Goal: Navigation & Orientation: Find specific page/section

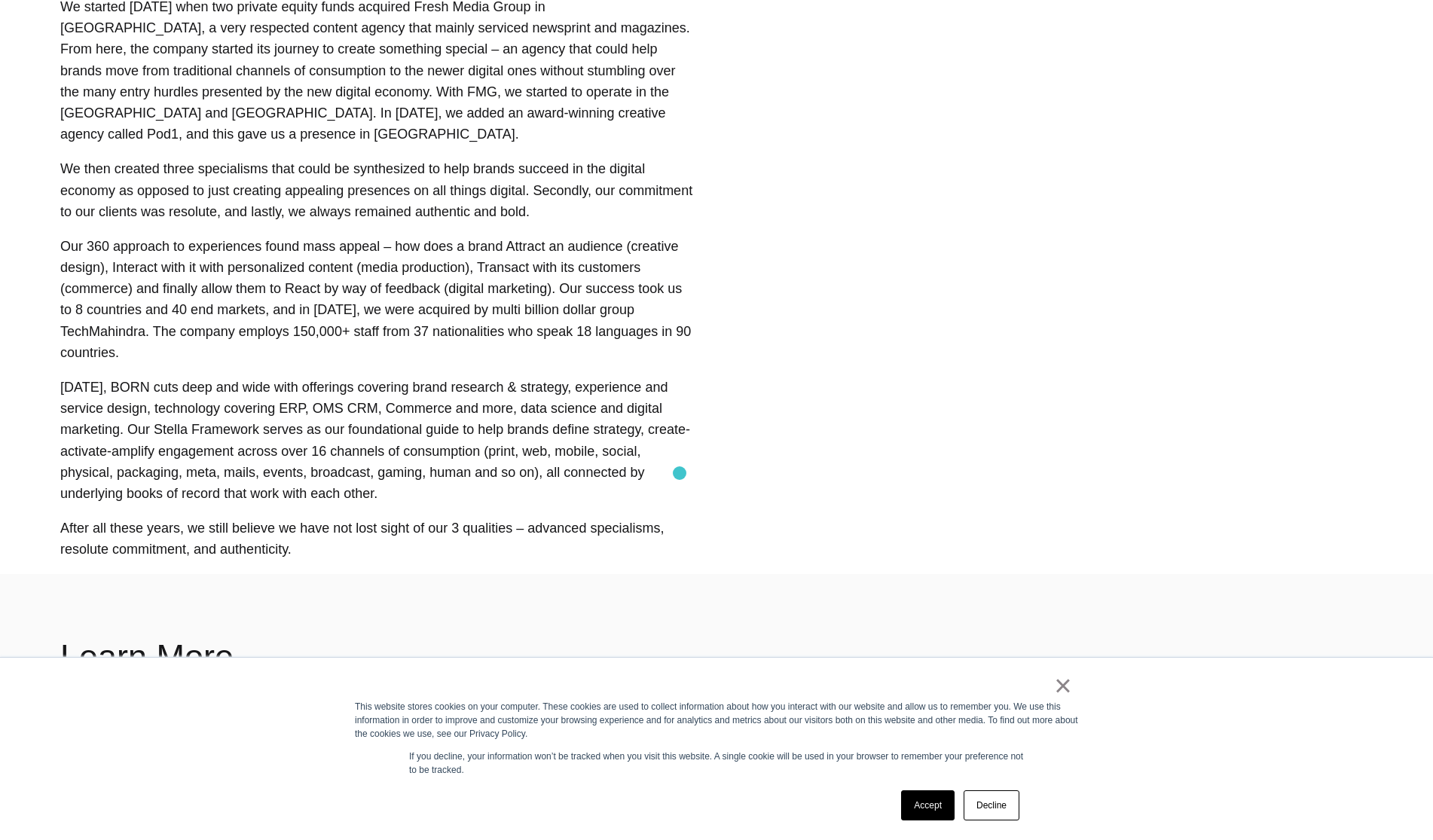
scroll to position [1068, 0]
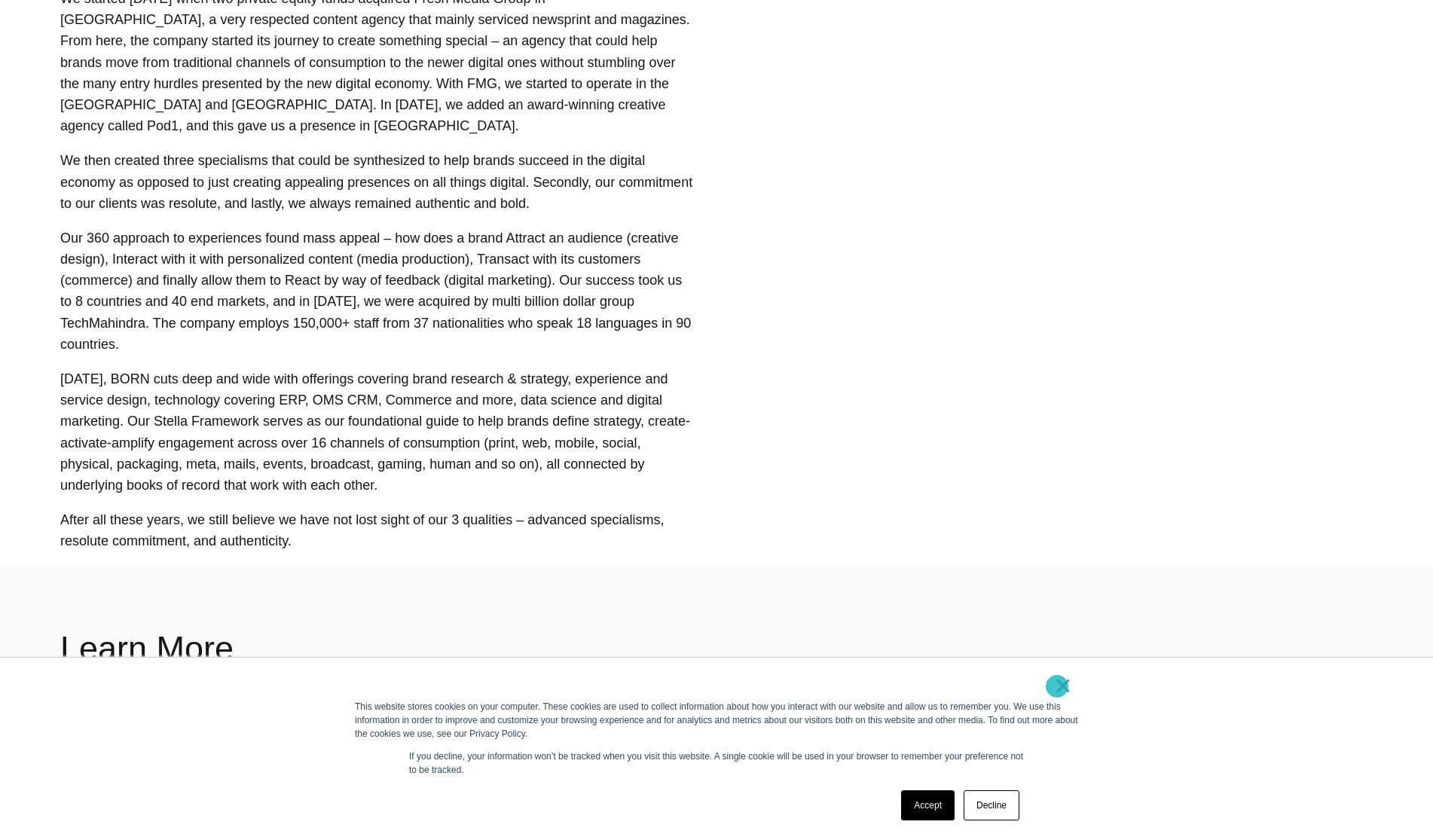
click at [1057, 687] on link "×" at bounding box center [1063, 686] width 18 height 14
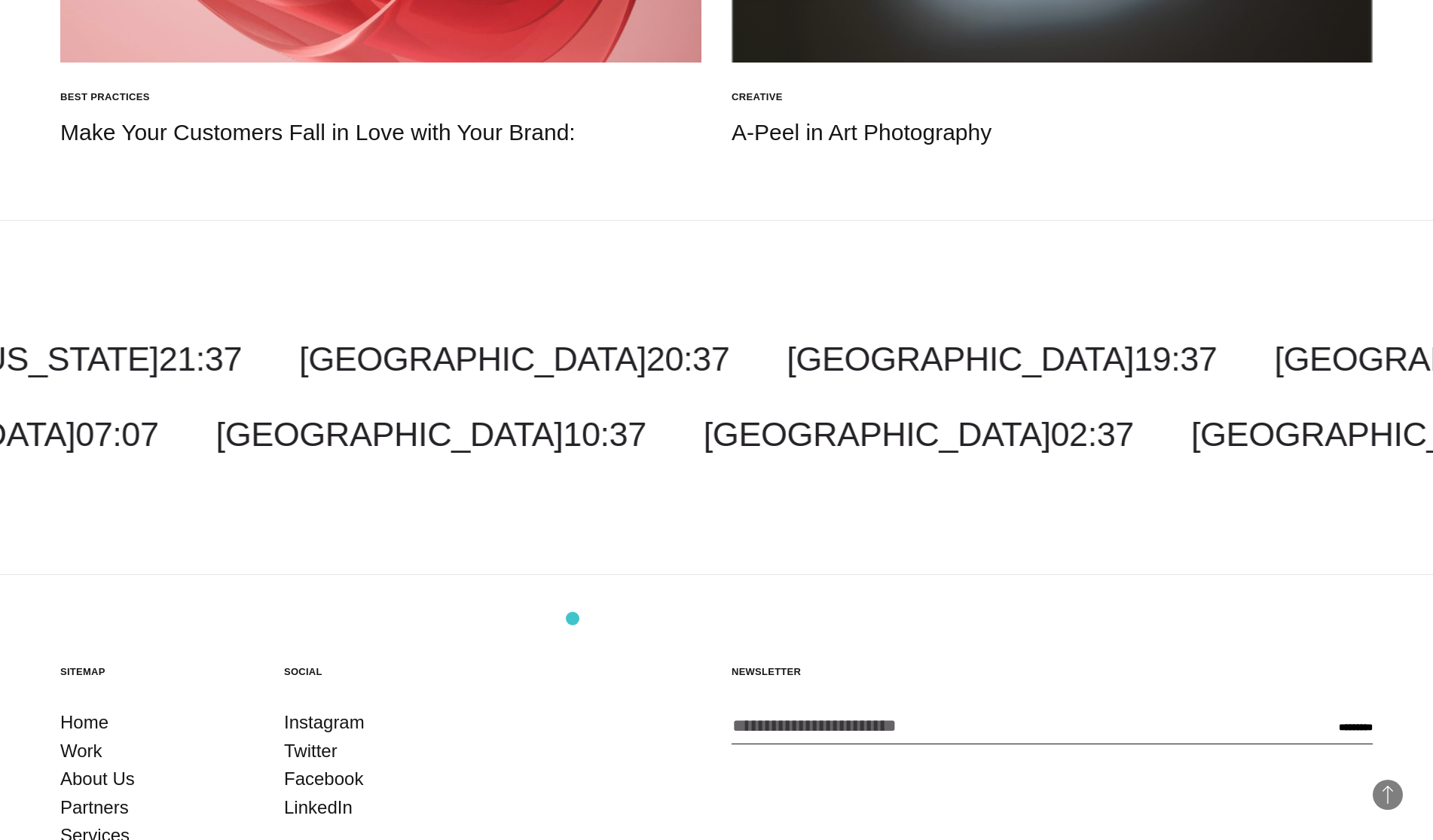
scroll to position [2580, 0]
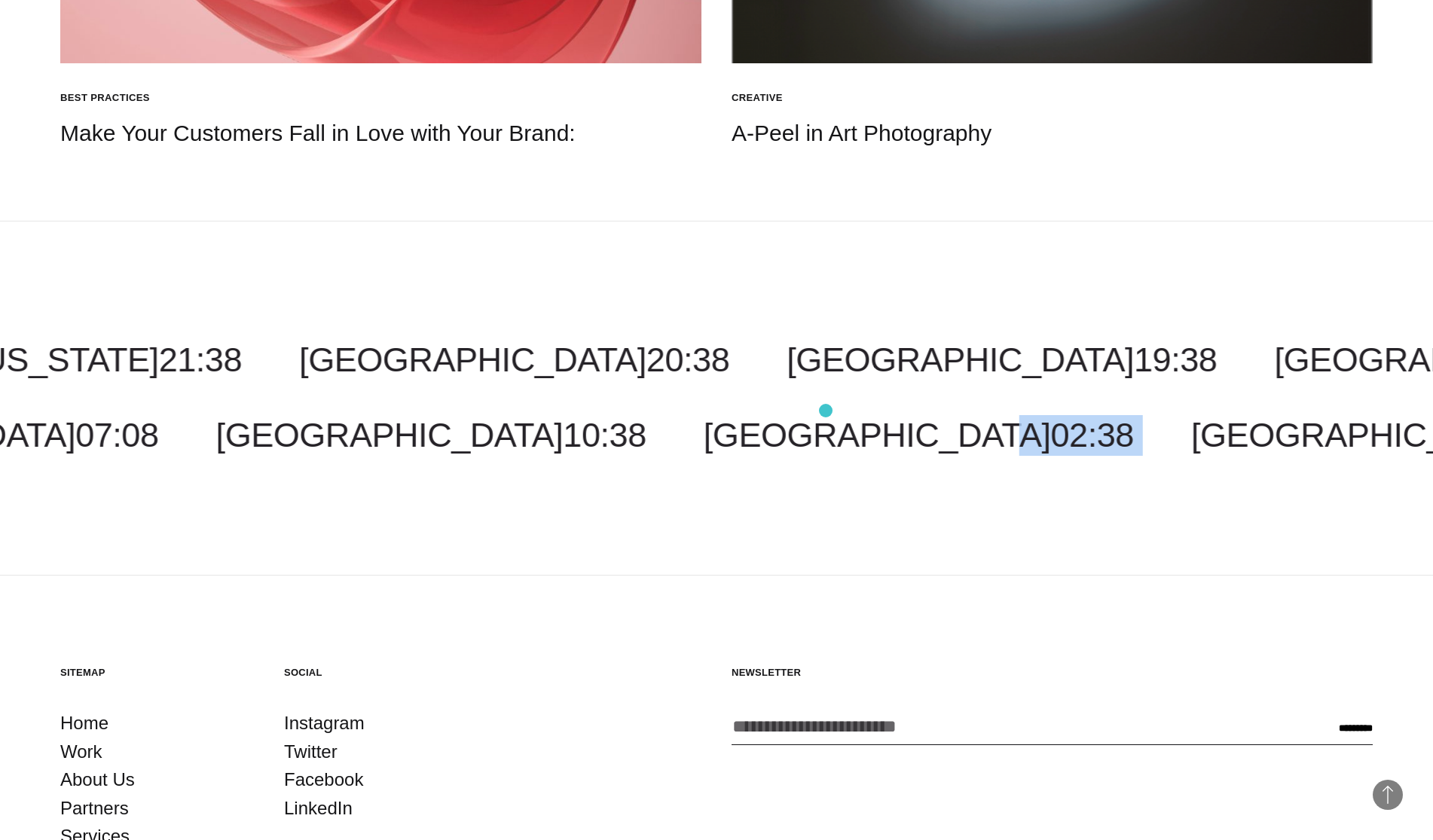
drag, startPoint x: 1050, startPoint y: 404, endPoint x: 826, endPoint y: 411, distance: 224.1
click at [826, 411] on div "[GEOGRAPHIC_DATA] 19:38 Malaysia 09:38 [US_STATE] 21:38 [GEOGRAPHIC_DATA] 21:38…" at bounding box center [716, 398] width 1433 height 116
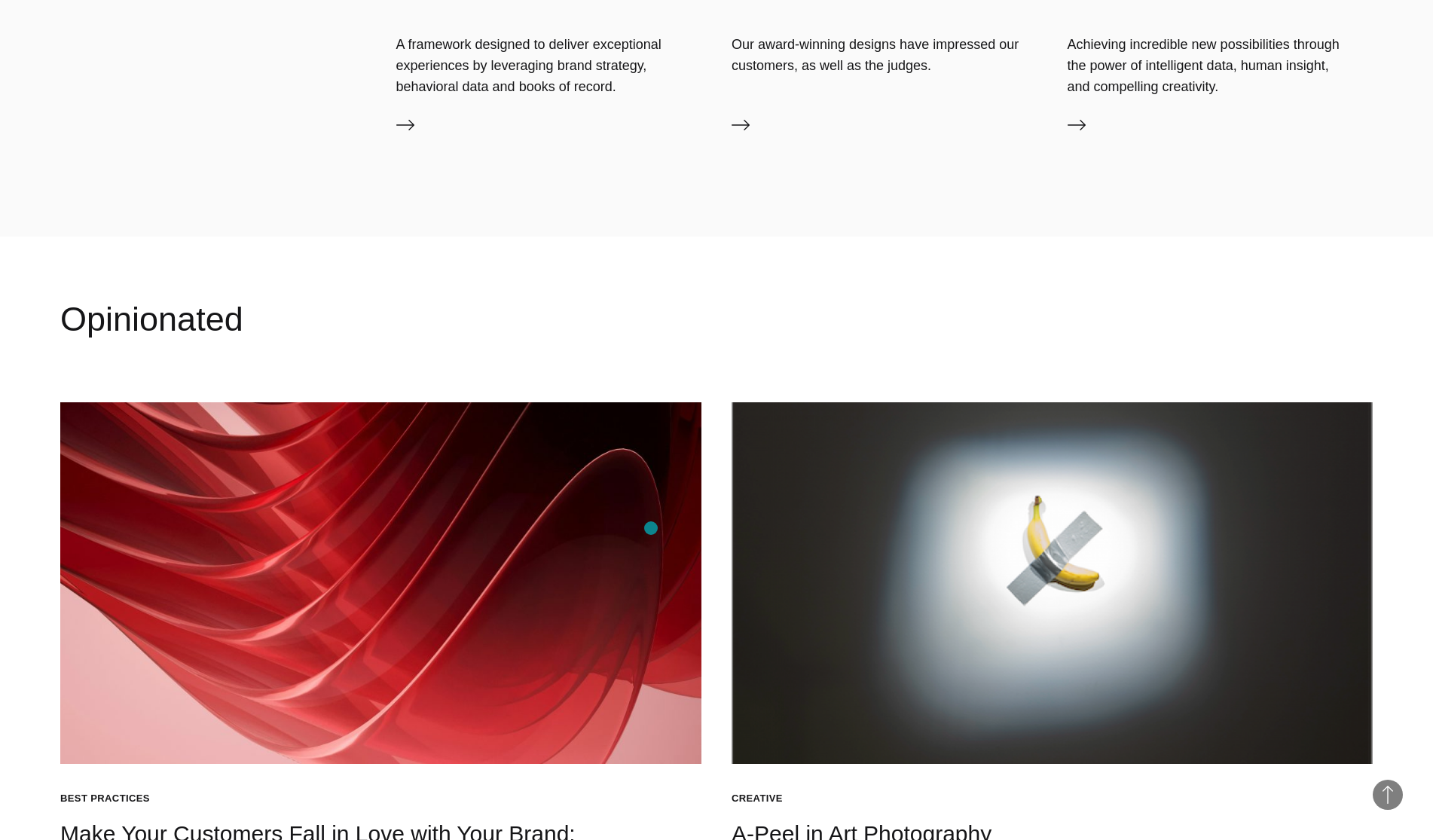
scroll to position [0, 0]
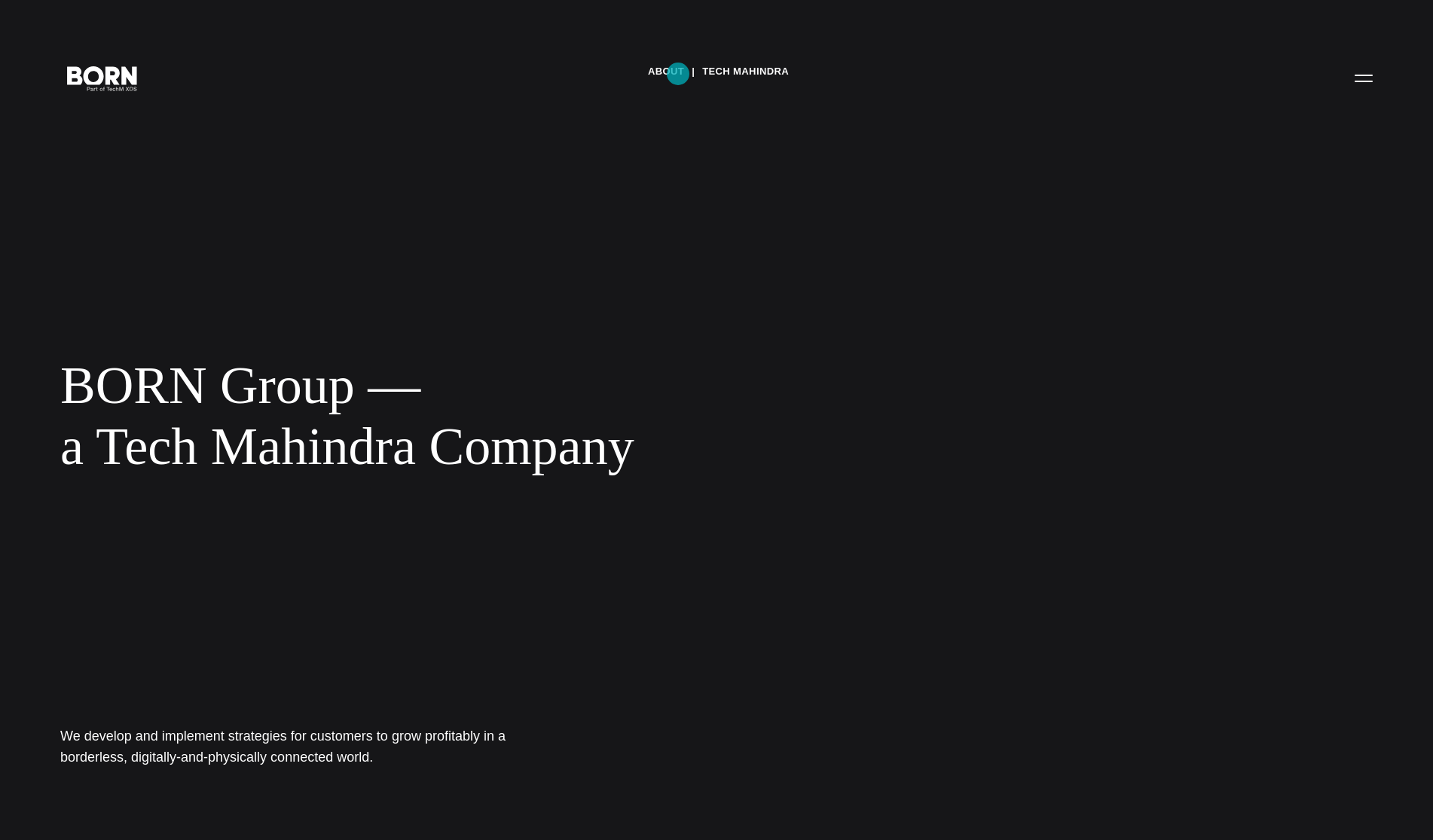
click at [678, 74] on link "About" at bounding box center [666, 72] width 36 height 22
